Goal: Task Accomplishment & Management: Use online tool/utility

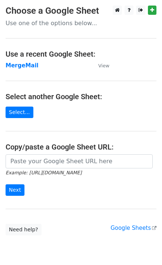
click at [19, 67] on strong "MergeMail" at bounding box center [22, 65] width 33 height 7
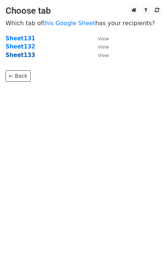
click at [25, 56] on strong "Sheet133" at bounding box center [21, 55] width 30 height 7
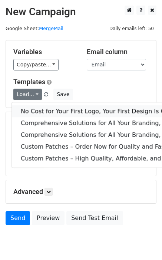
click at [47, 114] on link "No Cost for Your First Logo, Your First Design Is On Us!" at bounding box center [151, 111] width 279 height 12
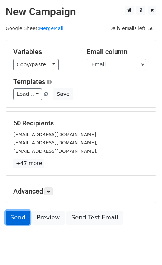
click at [16, 217] on link "Send" at bounding box center [18, 218] width 24 height 14
drag, startPoint x: 14, startPoint y: 221, endPoint x: 2, endPoint y: 223, distance: 11.7
click at [13, 220] on link "Send" at bounding box center [18, 218] width 24 height 14
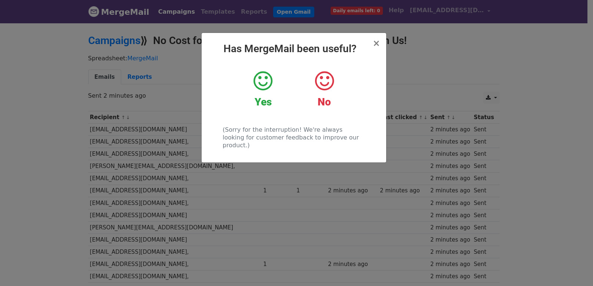
click at [137, 147] on div "× Has MergeMail been useful? Yes No (Sorry for the interruption! We're always l…" at bounding box center [296, 154] width 593 height 264
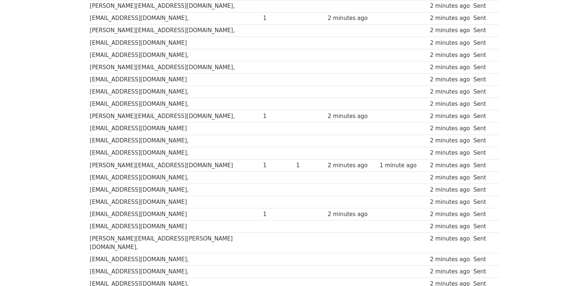
scroll to position [516, 0]
